Goal: Transaction & Acquisition: Register for event/course

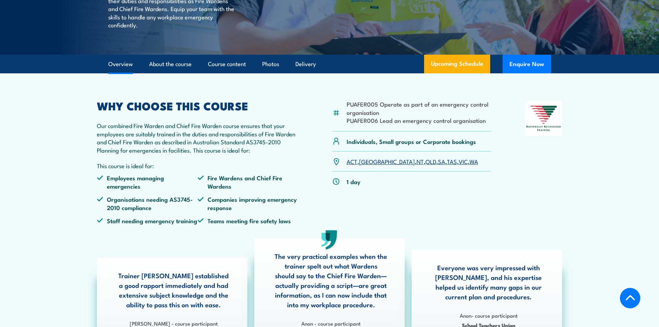
scroll to position [207, 0]
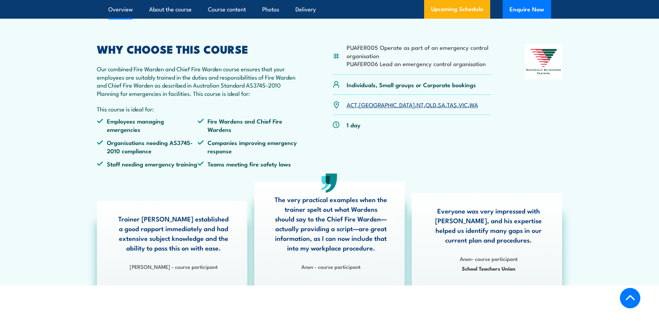
click at [257, 133] on li "Fire Wardens and Chief Fire Wardens" at bounding box center [247, 125] width 101 height 16
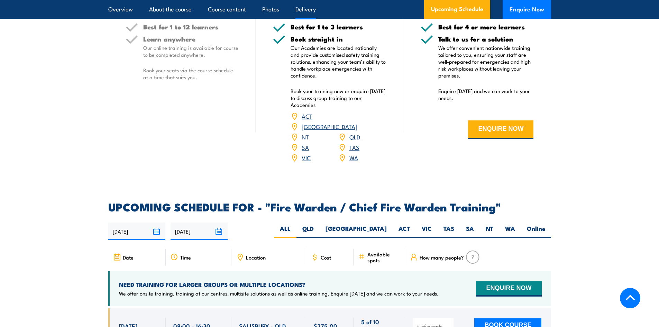
scroll to position [1141, 0]
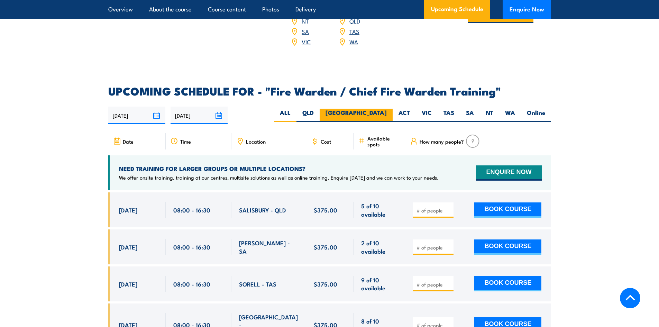
click at [383, 109] on label "[GEOGRAPHIC_DATA]" at bounding box center [355, 115] width 73 height 13
click at [387, 109] on input "[GEOGRAPHIC_DATA]" at bounding box center [389, 111] width 4 height 4
radio input "true"
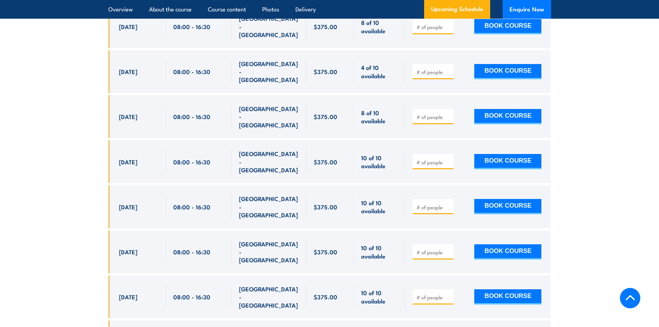
scroll to position [1294, 0]
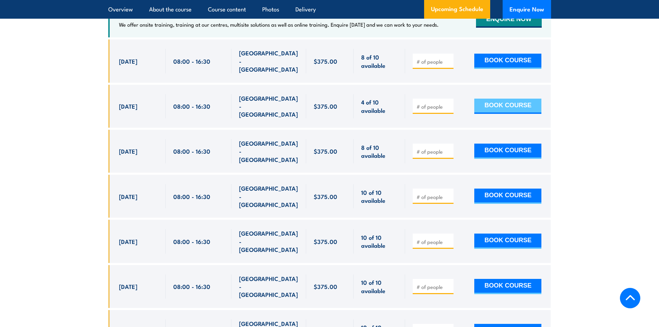
click at [500, 99] on button "BOOK COURSE" at bounding box center [507, 106] width 67 height 15
click at [450, 103] on input "1" at bounding box center [433, 106] width 35 height 7
click at [450, 103] on input "2" at bounding box center [433, 106] width 35 height 7
click at [450, 103] on input "3" at bounding box center [433, 106] width 35 height 7
type input "4"
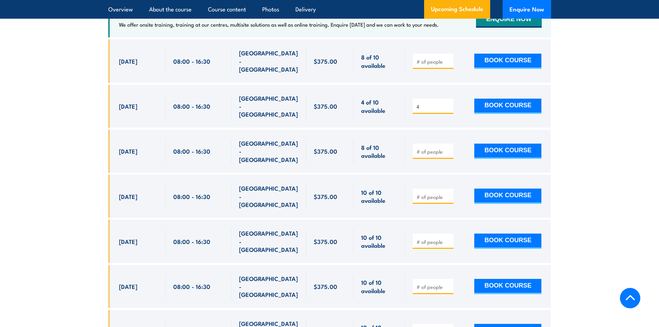
click at [450, 103] on input "4" at bounding box center [433, 106] width 35 height 7
click at [487, 99] on button "BOOK COURSE" at bounding box center [507, 106] width 67 height 15
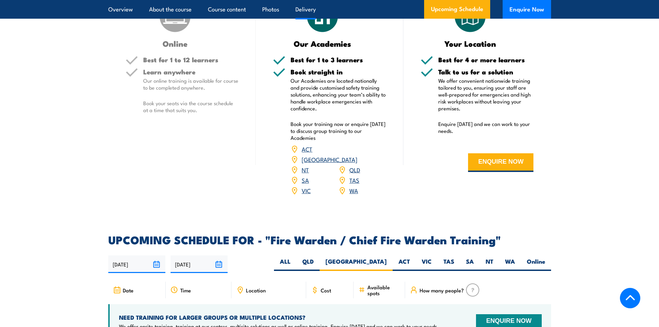
scroll to position [1157, 0]
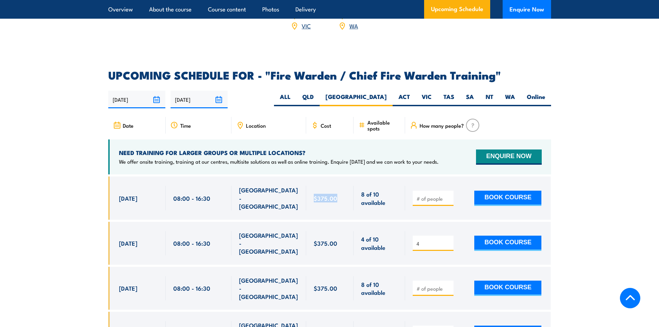
drag, startPoint x: 337, startPoint y: 193, endPoint x: 313, endPoint y: 193, distance: 24.2
click at [313, 193] on div "$375.00" at bounding box center [330, 197] width 48 height 43
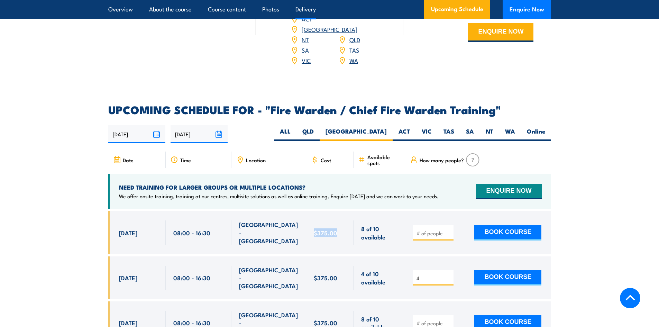
scroll to position [880, 0]
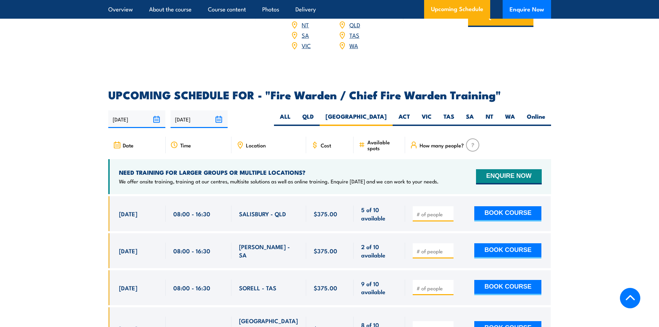
scroll to position [1141, 0]
